Goal: Task Accomplishment & Management: Manage account settings

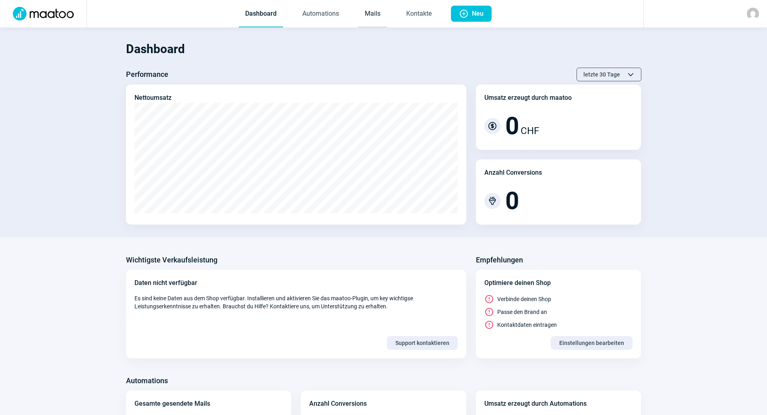
drag, startPoint x: 0, startPoint y: 0, endPoint x: 380, endPoint y: 16, distance: 380.4
click at [380, 16] on link "Mails" at bounding box center [372, 14] width 29 height 27
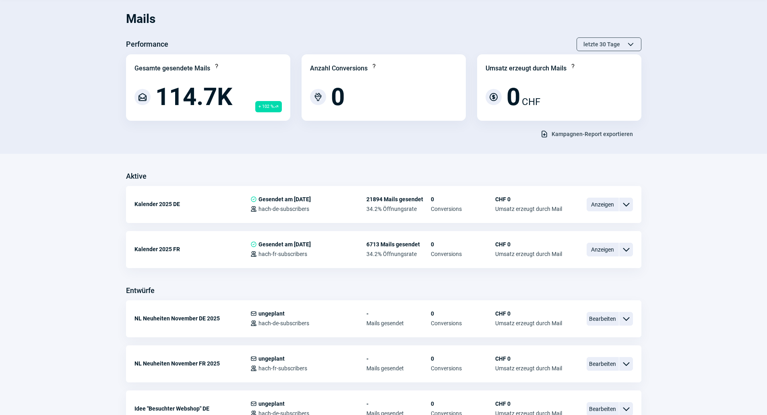
scroll to position [98, 0]
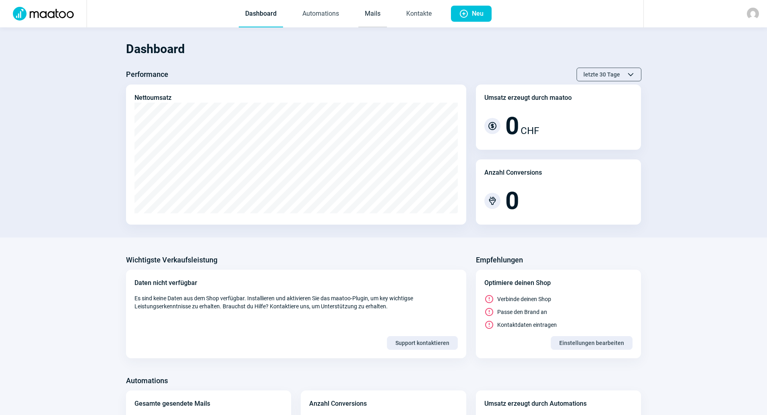
click at [370, 16] on link "Mails" at bounding box center [372, 14] width 29 height 27
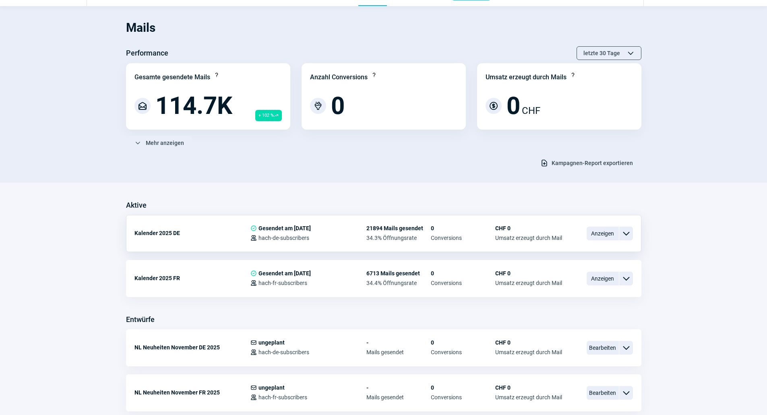
scroll to position [40, 0]
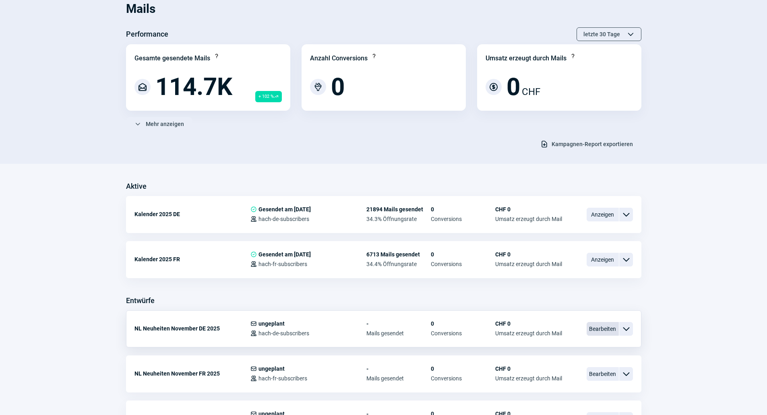
click at [596, 333] on span "Bearbeiten" at bounding box center [603, 329] width 32 height 14
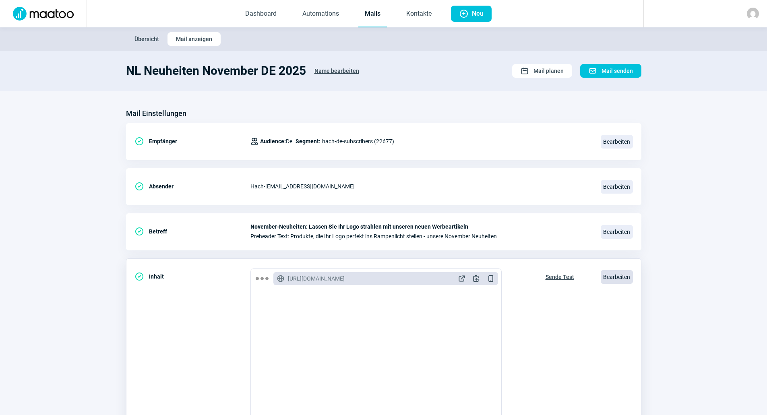
click at [613, 271] on span "Bearbeiten" at bounding box center [617, 277] width 32 height 14
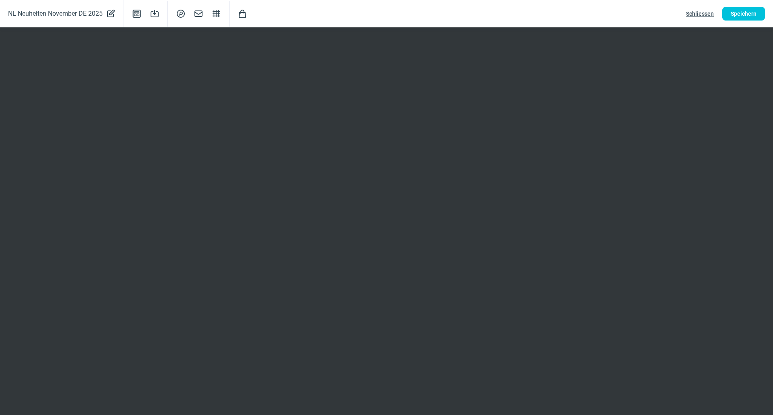
click at [706, 10] on span "Schliessen" at bounding box center [700, 13] width 28 height 13
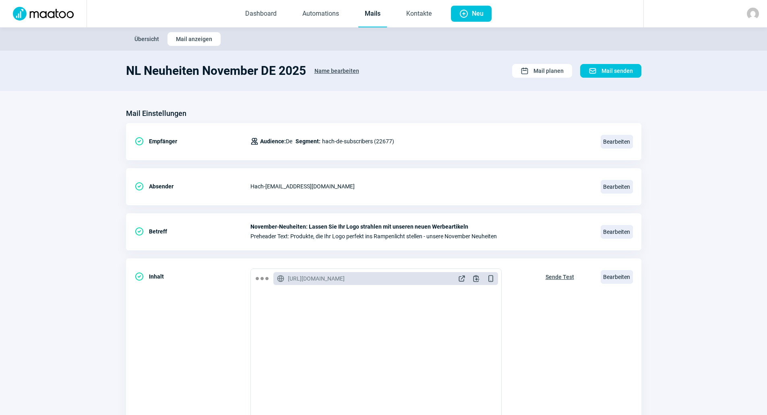
click at [370, 19] on link "Mails" at bounding box center [372, 14] width 29 height 27
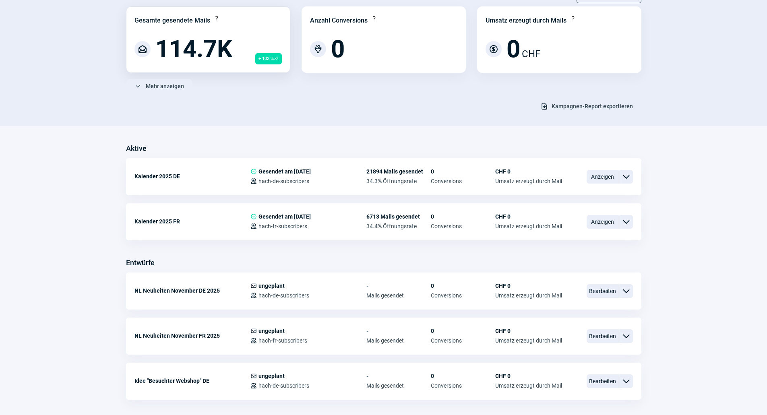
scroll to position [161, 0]
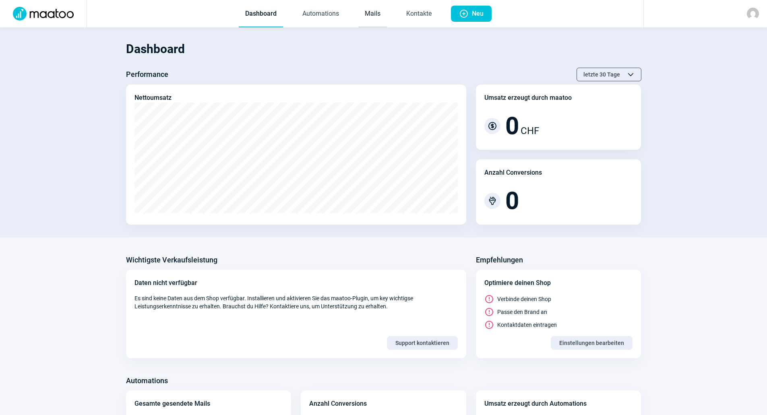
click at [372, 15] on link "Mails" at bounding box center [372, 14] width 29 height 27
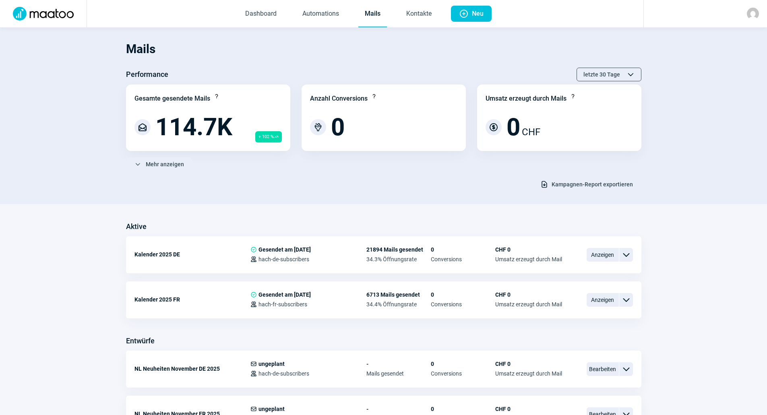
scroll to position [242, 0]
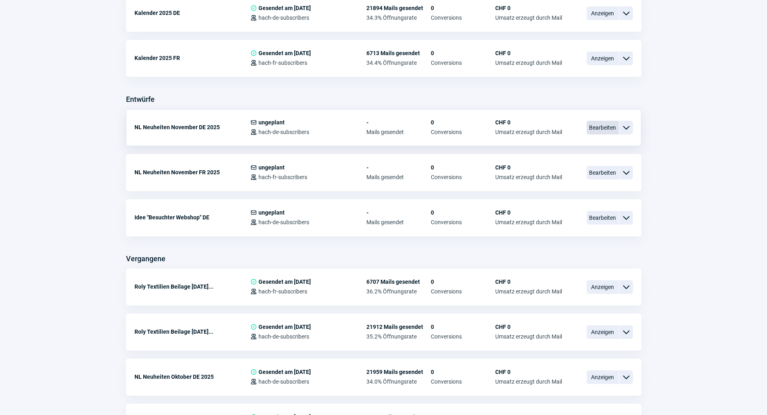
click at [591, 126] on span "Bearbeiten" at bounding box center [603, 128] width 32 height 14
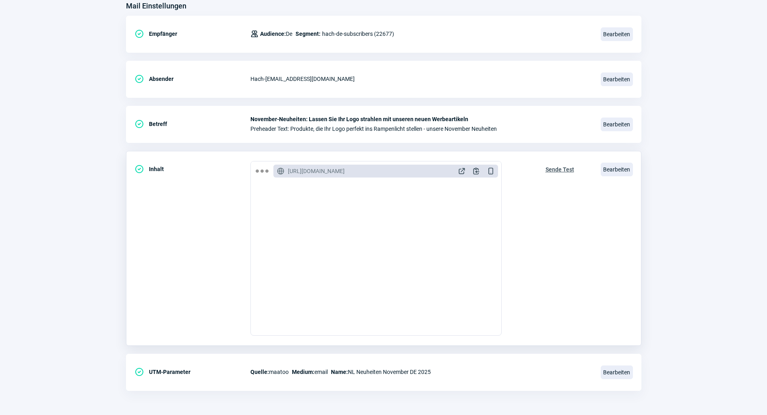
scroll to position [846, 0]
click at [607, 170] on span "Bearbeiten" at bounding box center [617, 170] width 32 height 14
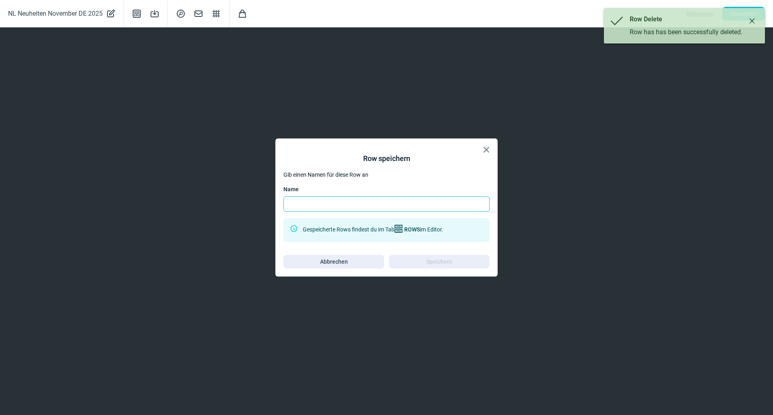
click at [383, 203] on input "Name" at bounding box center [386, 203] width 206 height 15
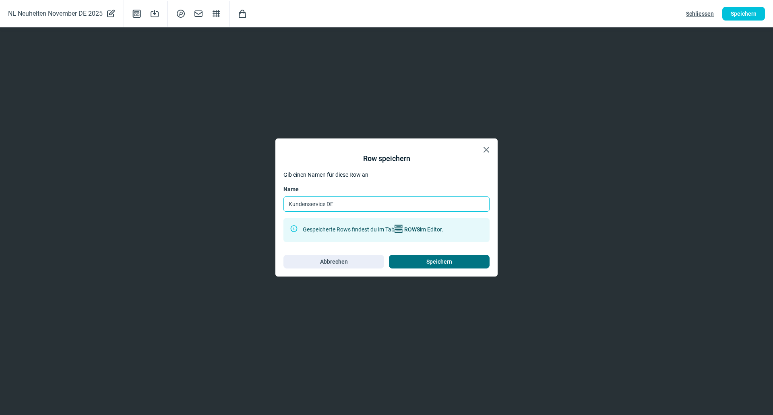
type input "Kundenservice DE"
click at [407, 258] on span "Speichern" at bounding box center [439, 261] width 84 height 13
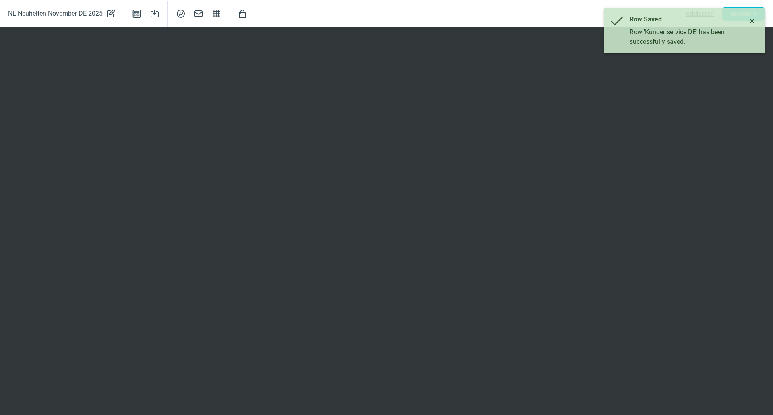
click at [755, 17] on button "Close" at bounding box center [752, 20] width 13 height 13
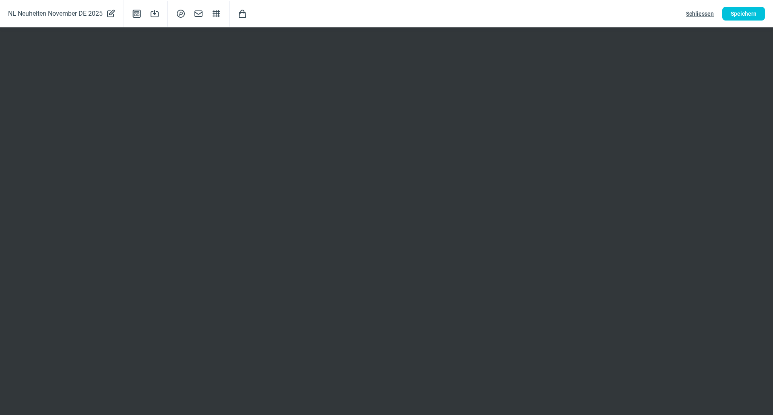
click at [694, 14] on span "Schliessen" at bounding box center [700, 13] width 28 height 13
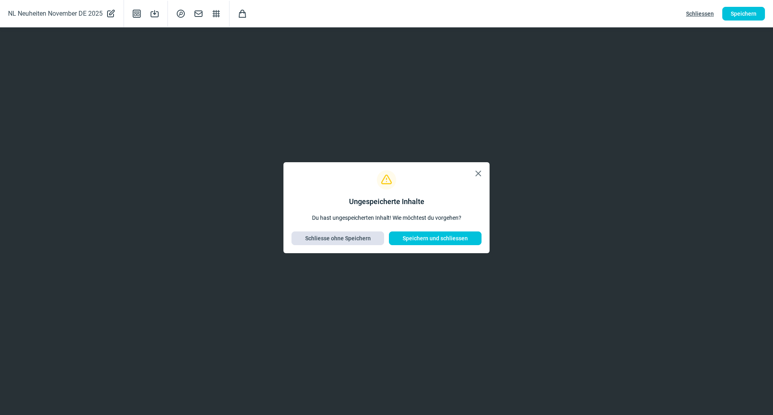
click at [354, 240] on span "Schliesse ohne Speichern" at bounding box center [338, 238] width 66 height 13
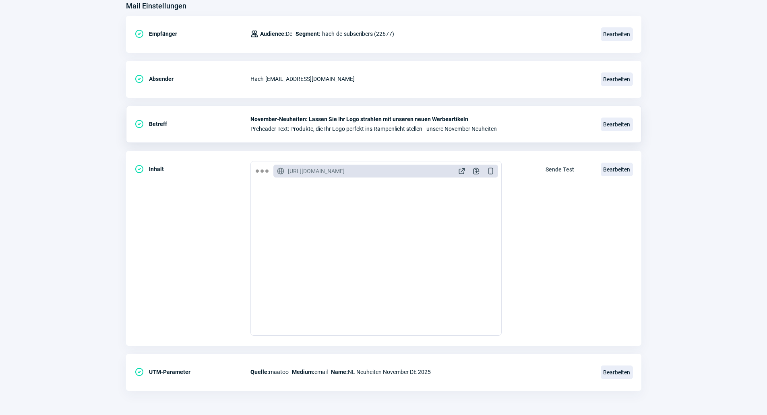
scroll to position [0, 0]
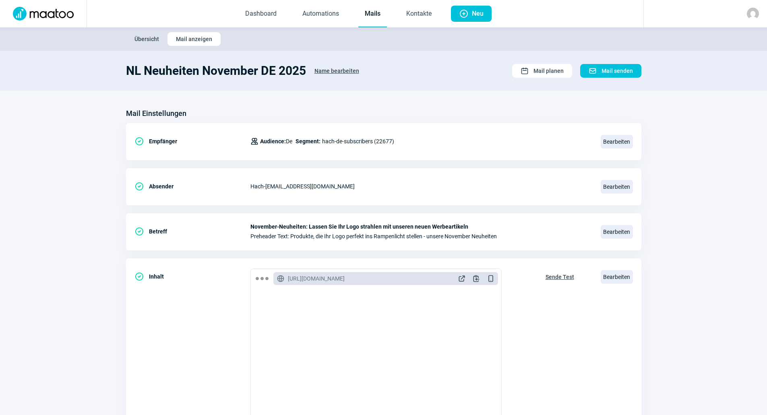
click at [376, 7] on link "Mails" at bounding box center [372, 14] width 29 height 27
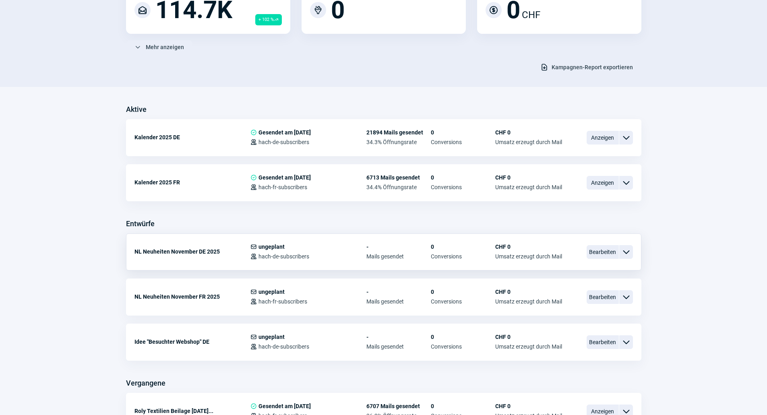
scroll to position [121, 0]
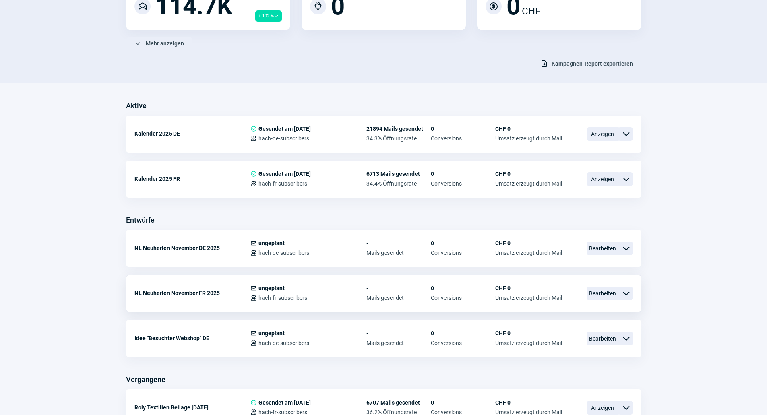
click at [583, 288] on div "NL Neuheiten November FR 2025 Mail icon ungeplant Users icon hach-fr-subscriber…" at bounding box center [383, 293] width 515 height 37
click at [590, 289] on span "Bearbeiten" at bounding box center [603, 294] width 32 height 14
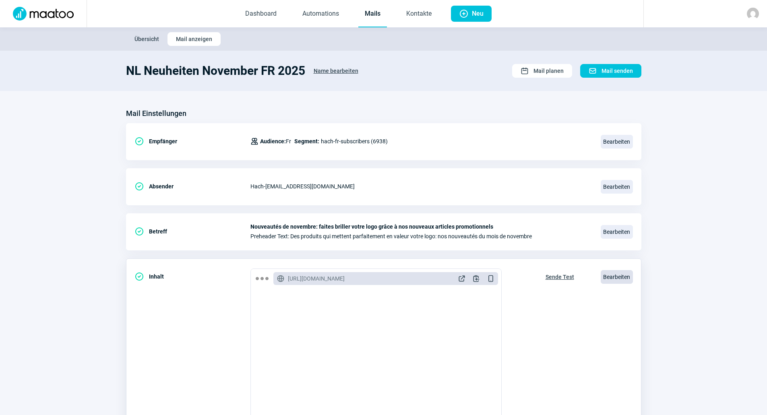
click at [615, 275] on span "Bearbeiten" at bounding box center [617, 277] width 32 height 14
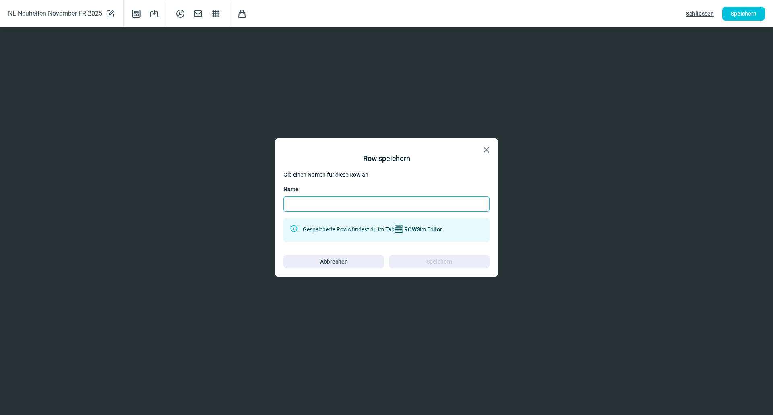
click at [332, 203] on input "Name" at bounding box center [386, 203] width 206 height 15
type input "Kundenservice FR"
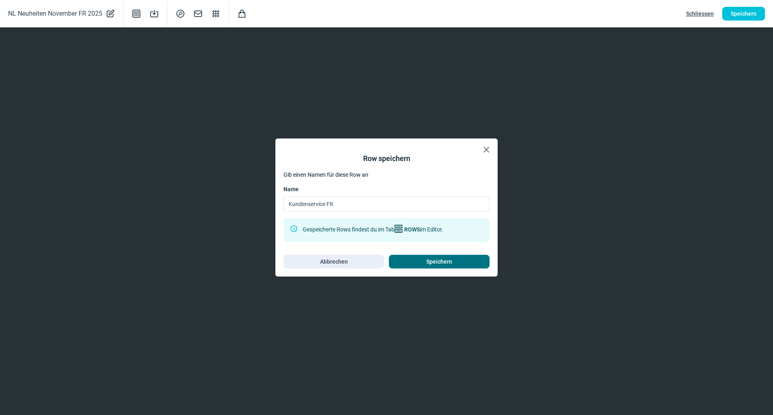
click at [413, 258] on span "Speichern" at bounding box center [439, 261] width 84 height 13
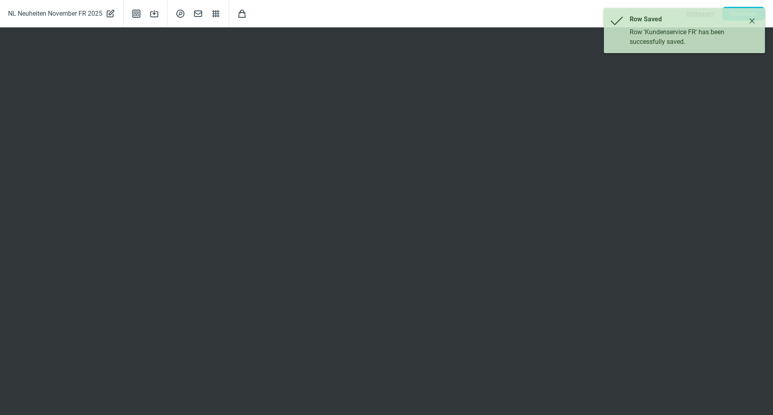
click at [753, 19] on icon "Close" at bounding box center [752, 21] width 6 height 6
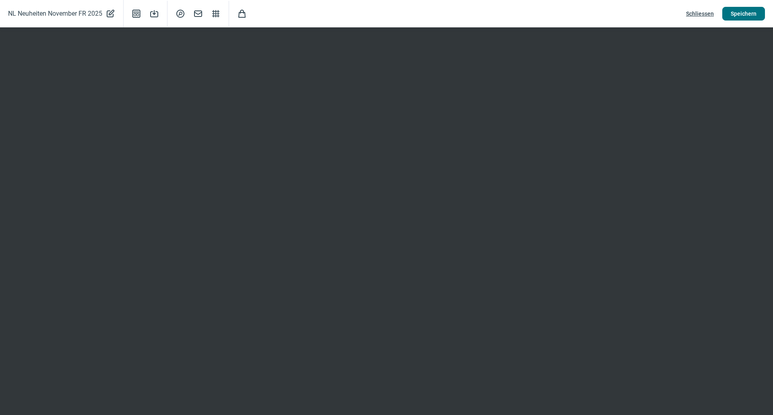
click at [731, 20] on span "Speichern" at bounding box center [744, 13] width 26 height 13
click at [698, 11] on span "Schliessen" at bounding box center [700, 13] width 28 height 13
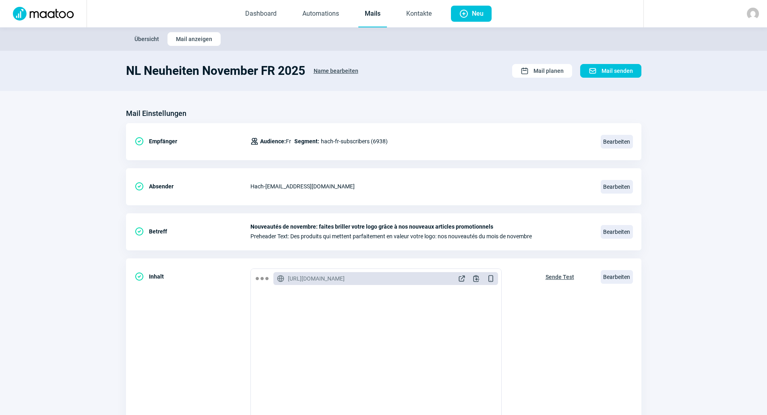
click at [380, 12] on link "Mails" at bounding box center [372, 14] width 29 height 27
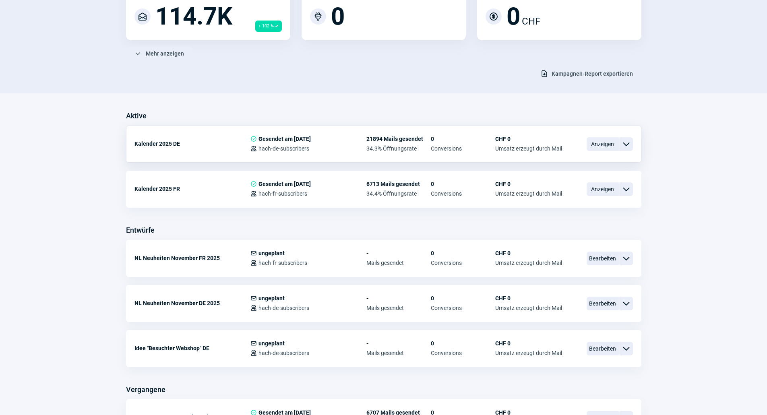
scroll to position [282, 0]
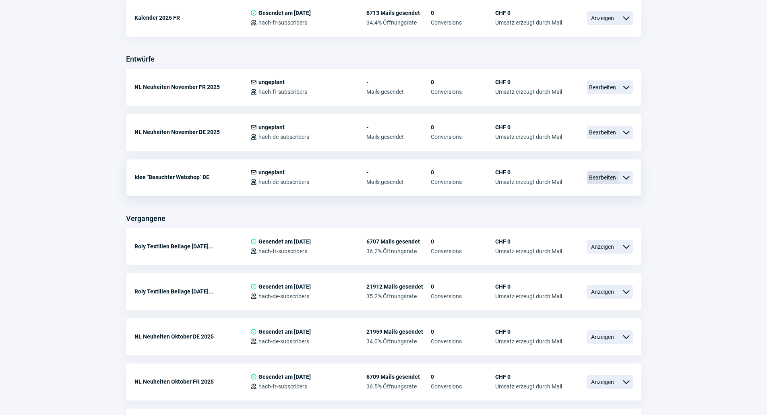
click at [598, 175] on span "Bearbeiten" at bounding box center [603, 178] width 32 height 14
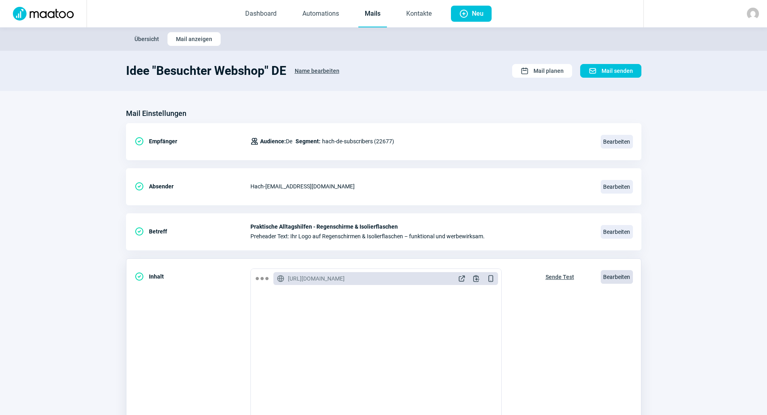
click at [631, 280] on span "Bearbeiten" at bounding box center [617, 277] width 32 height 14
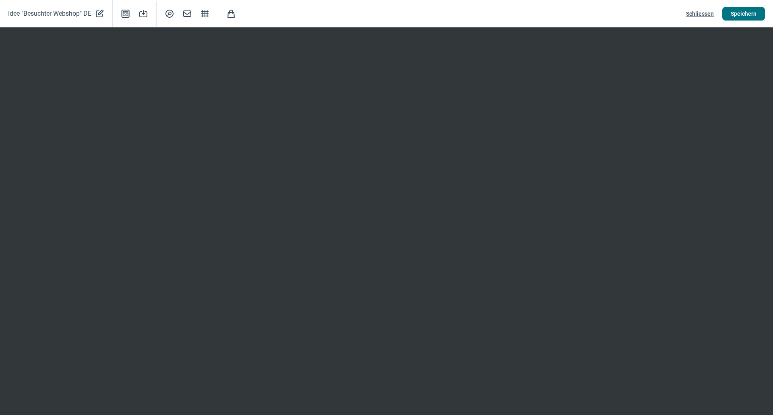
click at [742, 11] on span "Speichern" at bounding box center [744, 13] width 26 height 13
click at [693, 14] on span "Schliessen" at bounding box center [700, 13] width 28 height 13
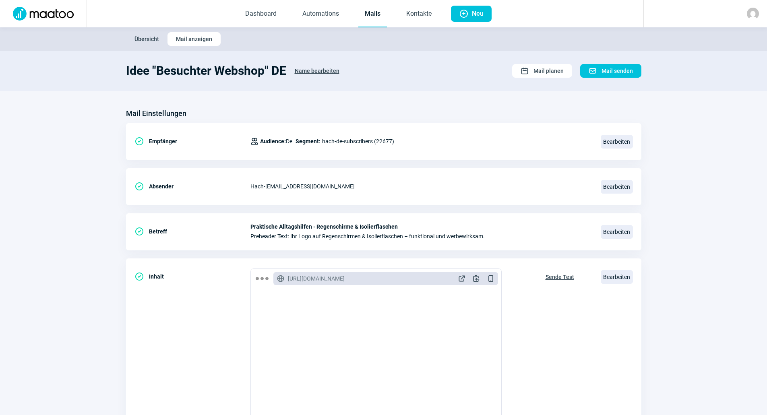
click at [368, 12] on link "Mails" at bounding box center [372, 14] width 29 height 27
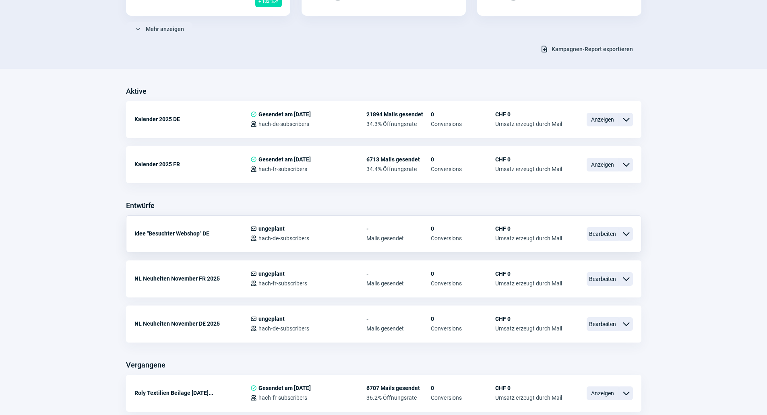
scroll to position [121, 0]
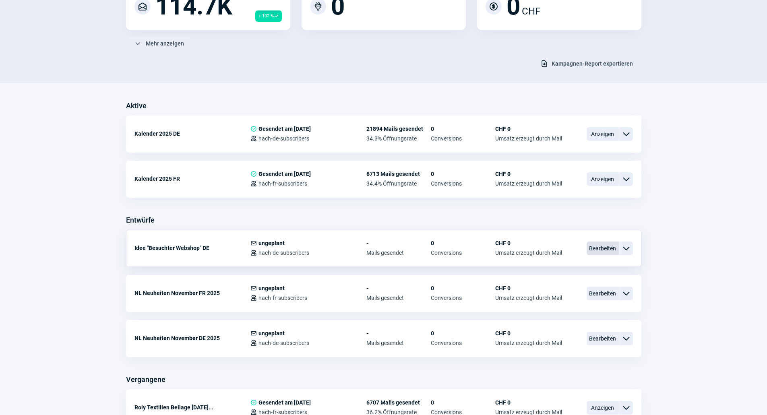
click at [608, 247] on span "Bearbeiten" at bounding box center [603, 249] width 32 height 14
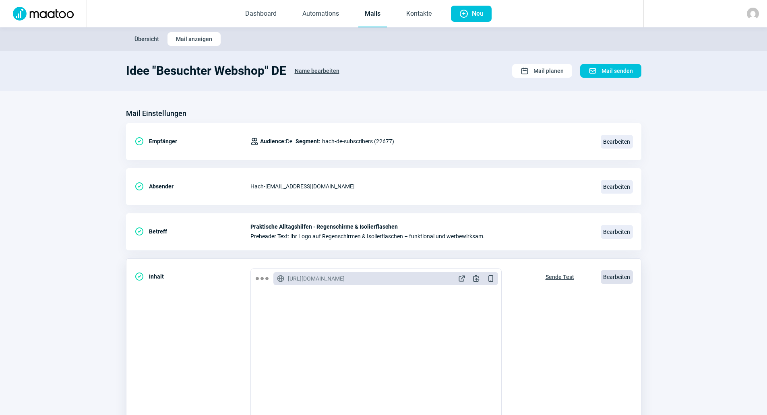
click at [608, 278] on span "Bearbeiten" at bounding box center [617, 277] width 32 height 14
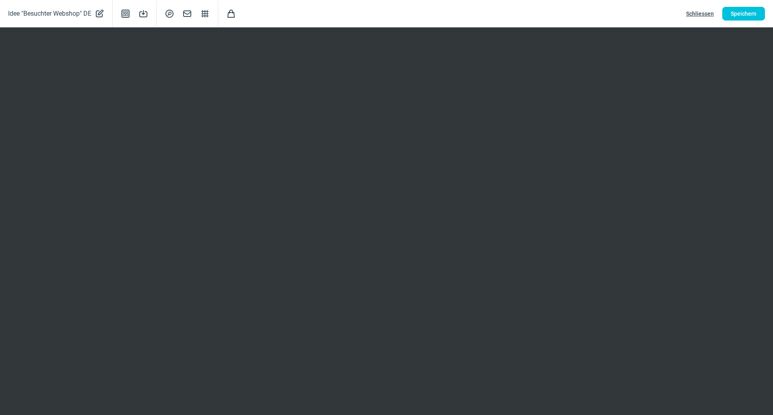
click at [702, 14] on span "Schliessen" at bounding box center [700, 13] width 28 height 13
